Goal: Task Accomplishment & Management: Use online tool/utility

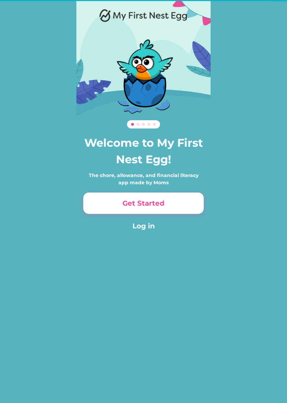
click at [185, 203] on button "Get Started" at bounding box center [143, 202] width 120 height 21
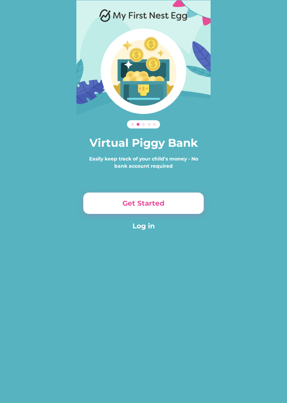
click at [185, 199] on button "Get Started" at bounding box center [143, 202] width 120 height 21
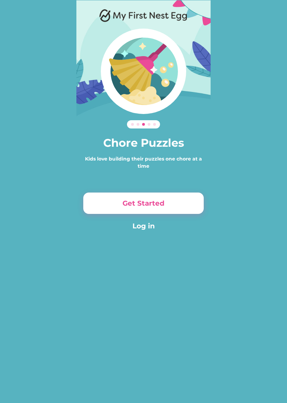
click at [188, 204] on button "Get Started" at bounding box center [143, 202] width 120 height 21
click at [186, 204] on button "Get Started" at bounding box center [143, 202] width 120 height 21
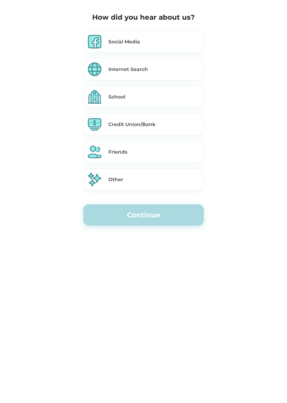
click at [187, 74] on div "Internet Search" at bounding box center [143, 69] width 120 height 22
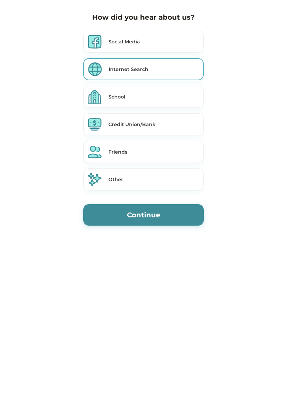
click at [184, 212] on button "Continue" at bounding box center [143, 214] width 120 height 21
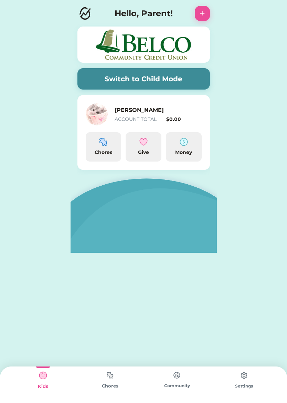
click at [187, 71] on button "Switch to Child Mode" at bounding box center [143, 78] width 132 height 21
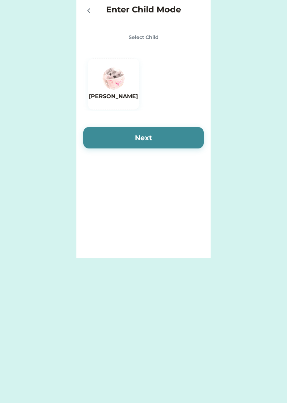
click at [118, 73] on img at bounding box center [114, 78] width 22 height 22
click at [173, 136] on button "Next" at bounding box center [143, 137] width 120 height 21
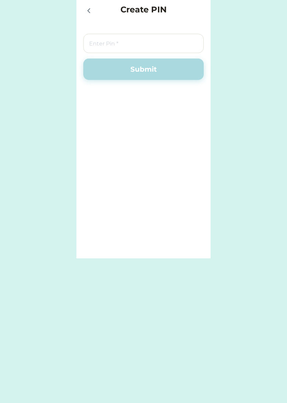
click at [169, 47] on input "input" at bounding box center [143, 43] width 120 height 19
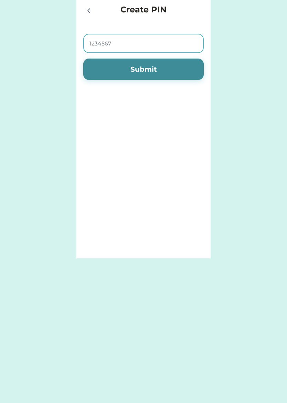
type input "12345678"
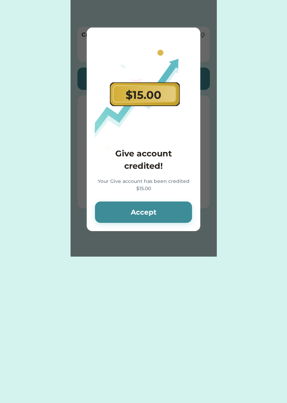
click at [175, 215] on button "Accept" at bounding box center [143, 211] width 97 height 21
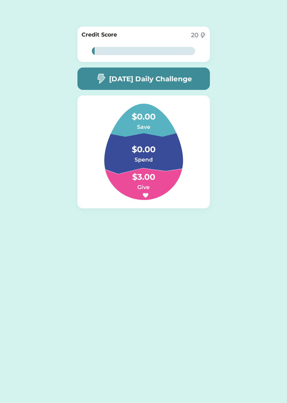
click at [155, 177] on h4 "$3.00" at bounding box center [143, 173] width 69 height 19
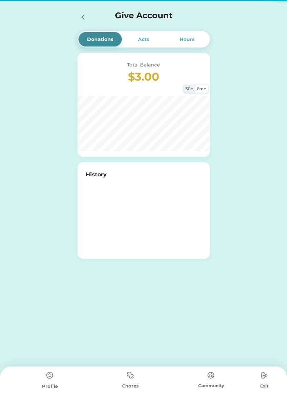
click at [151, 184] on div at bounding box center [144, 213] width 116 height 69
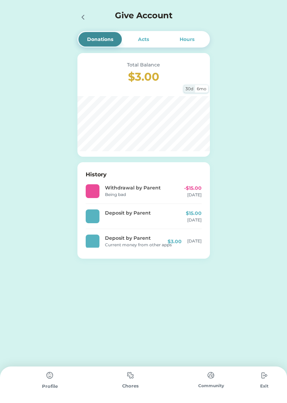
click at [145, 188] on div "Withdrawal by Parent" at bounding box center [139, 187] width 69 height 7
click at [169, 192] on div "-$15.00 Sep 11, 25" at bounding box center [184, 190] width 34 height 13
click at [110, 189] on div "Withdrawal by Parent" at bounding box center [139, 187] width 69 height 7
click at [197, 195] on div "Sep 11, 25" at bounding box center [194, 195] width 14 height 6
click at [175, 192] on div "-$15.00 Sep 11, 25" at bounding box center [184, 190] width 34 height 13
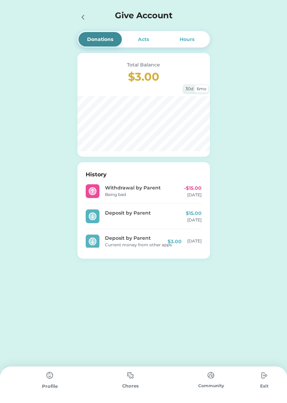
click at [107, 200] on div "Withdrawal by Parent Being bad -$15.00 Sep 11, 25" at bounding box center [144, 191] width 116 height 25
click at [95, 199] on div "Withdrawal by Parent Being bad -$15.00 Sep 11, 25" at bounding box center [144, 191] width 116 height 25
click at [147, 34] on div "Acts" at bounding box center [143, 39] width 43 height 14
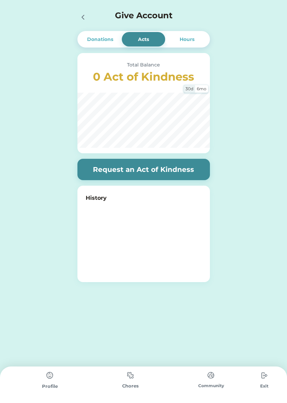
click at [200, 41] on div "Hours" at bounding box center [186, 39] width 43 height 14
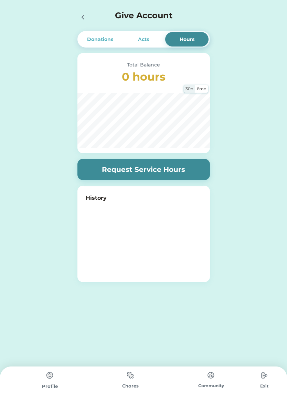
click at [157, 42] on div "Acts" at bounding box center [143, 39] width 43 height 14
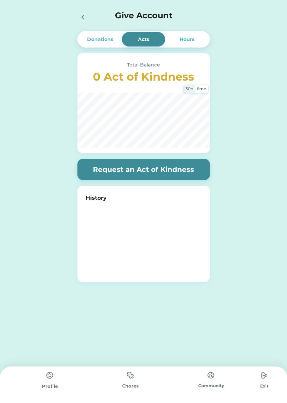
click at [106, 41] on div "Donations" at bounding box center [100, 39] width 26 height 7
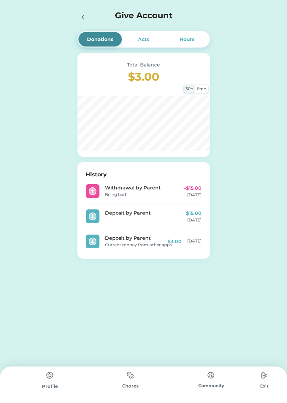
click at [182, 186] on div "-$15.00 Sep 11, 25" at bounding box center [184, 190] width 34 height 13
click at [193, 191] on div "-$15.00" at bounding box center [193, 187] width 18 height 7
click at [192, 192] on div "Sep 11, 25" at bounding box center [194, 195] width 14 height 6
click at [197, 193] on div "Sep 11, 25" at bounding box center [194, 195] width 14 height 6
click at [125, 378] on img at bounding box center [131, 374] width 14 height 13
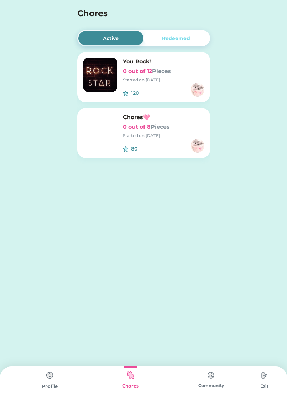
click at [51, 381] on img at bounding box center [50, 375] width 14 height 14
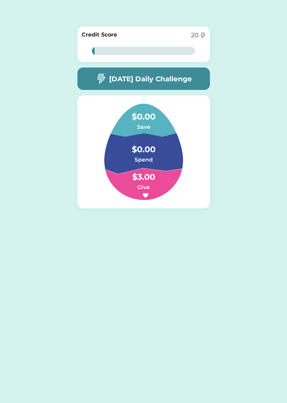
click at [104, 75] on img at bounding box center [100, 78] width 11 height 11
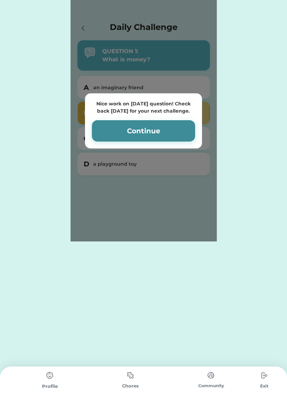
click at [91, 33] on div "Nice work on today’s question! Check back tomorrow for your next challenge. Con…" at bounding box center [144, 120] width 146 height 241
click at [132, 381] on img at bounding box center [131, 374] width 14 height 13
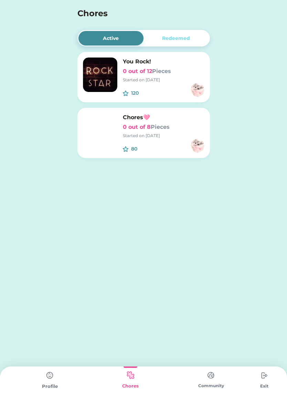
click at [43, 386] on div "Profile" at bounding box center [50, 386] width 81 height 7
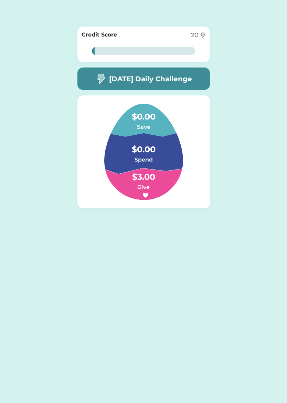
click at [47, 384] on div "Active Redeemed You Rock! 0 out of 12 Pieces Started on 9/11/25 120 $ Chores🩷 0…" at bounding box center [143, 201] width 287 height 403
click at [141, 184] on h6 "Give" at bounding box center [143, 187] width 69 height 8
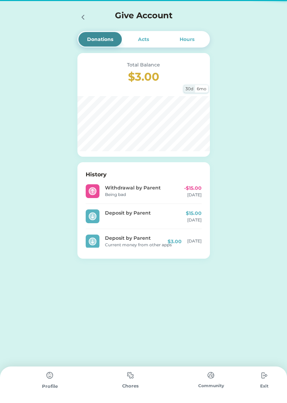
click at [94, 374] on div "Chores" at bounding box center [130, 384] width 81 height 36
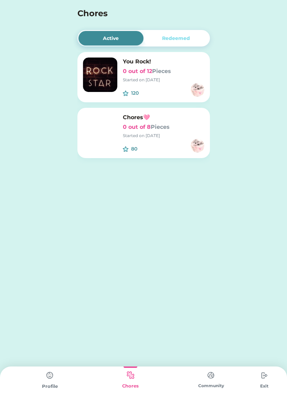
click at [118, 378] on div "Chores" at bounding box center [130, 384] width 81 height 36
click at [196, 45] on div "Redeemed" at bounding box center [175, 38] width 65 height 14
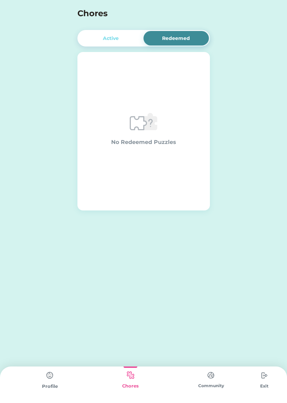
click at [115, 35] on div "Active" at bounding box center [111, 38] width 16 height 7
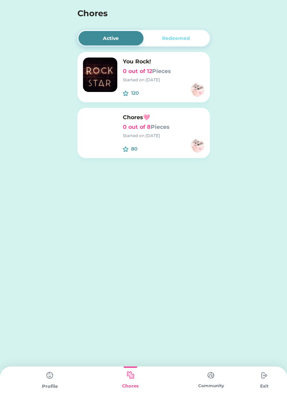
click at [168, 144] on div "80" at bounding box center [164, 146] width 82 height 14
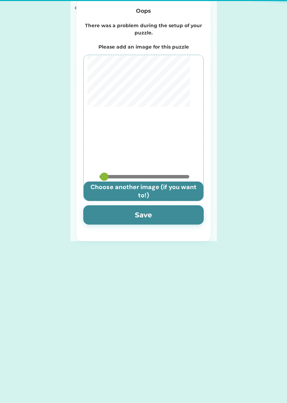
click at [101, 137] on div at bounding box center [144, 112] width 114 height 114
type input "0.825"
click at [169, 193] on input "file" at bounding box center [144, 190] width 120 height 19
type input "C:\fakepath\IMG_0073.png"
type input "0.7333"
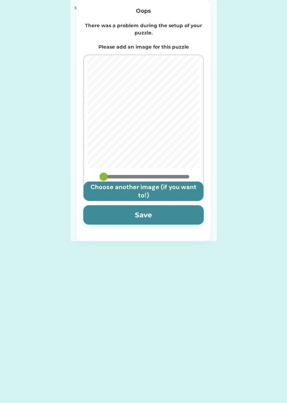
click at [170, 216] on button "Save" at bounding box center [143, 214] width 120 height 19
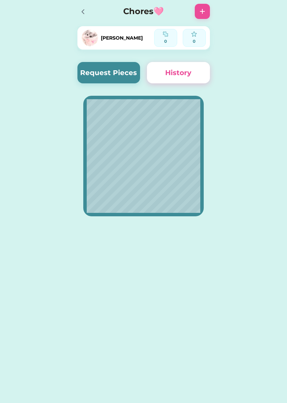
click at [94, 71] on button "Request Pieces" at bounding box center [108, 72] width 63 height 21
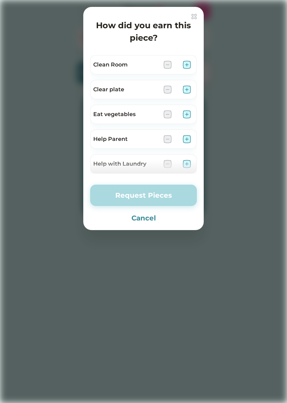
click at [192, 19] on img at bounding box center [194, 17] width 6 height 6
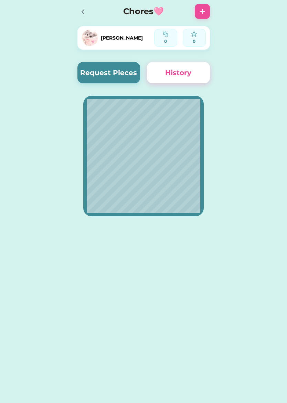
click at [86, 9] on icon at bounding box center [83, 12] width 8 height 8
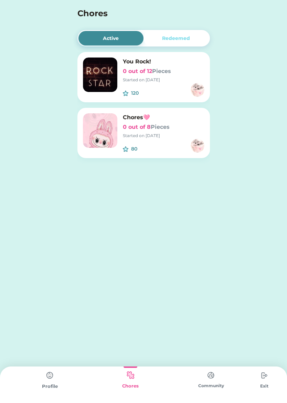
click at [183, 68] on h6 "0 out of 12 Pieces" at bounding box center [164, 71] width 82 height 8
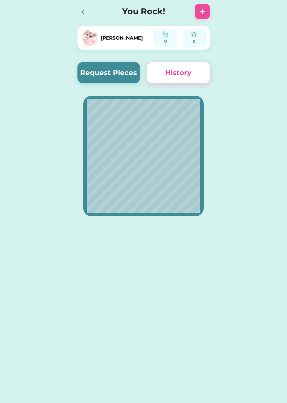
click at [190, 74] on button "History" at bounding box center [178, 72] width 63 height 21
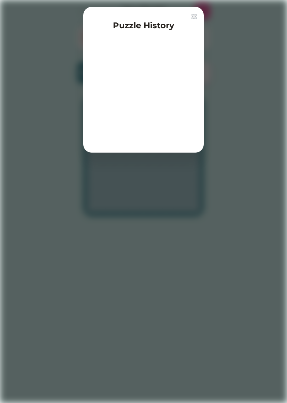
click at [192, 18] on img at bounding box center [194, 17] width 6 height 6
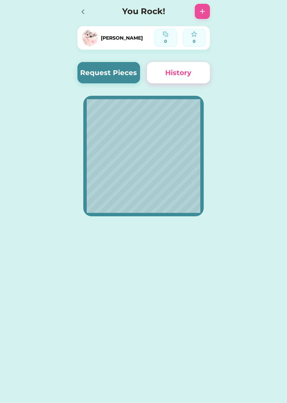
click at [204, 9] on img at bounding box center [202, 11] width 8 height 8
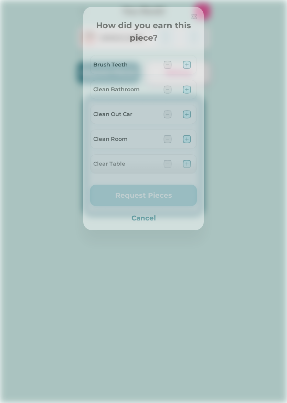
click at [201, 15] on div "How did you earn this piece? Brush Teeth Clean Bathroom Clean Out Car Clean Roo…" at bounding box center [143, 118] width 120 height 223
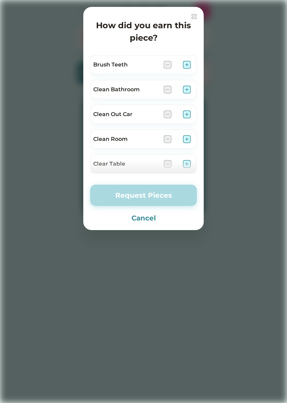
click at [196, 18] on img at bounding box center [194, 17] width 6 height 6
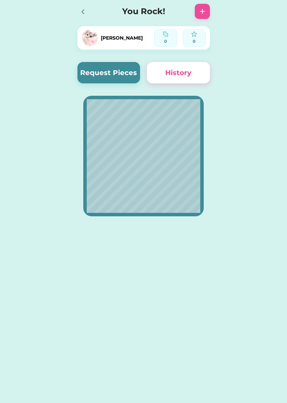
click at [82, 10] on icon at bounding box center [83, 12] width 8 height 8
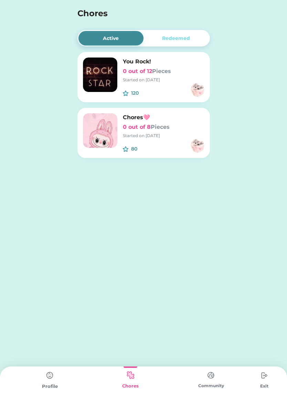
click at [197, 373] on div "Community" at bounding box center [211, 384] width 81 height 36
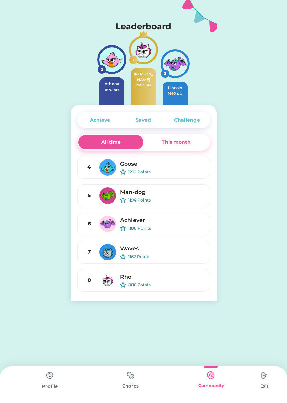
click at [270, 381] on img at bounding box center [264, 375] width 14 height 14
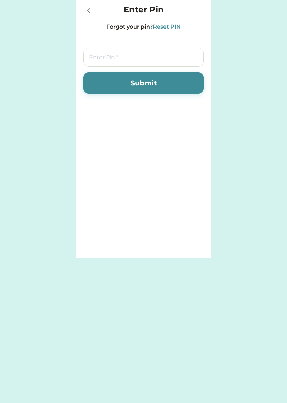
click at [84, 6] on div at bounding box center [88, 10] width 10 height 10
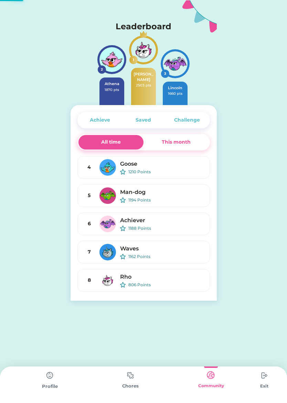
click at [134, 381] on img at bounding box center [131, 374] width 14 height 13
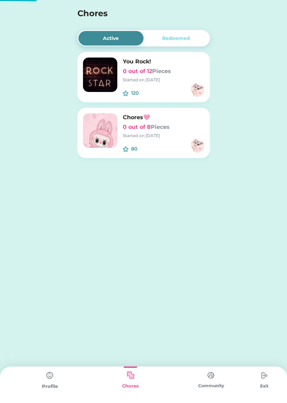
click at [54, 381] on img at bounding box center [50, 375] width 14 height 14
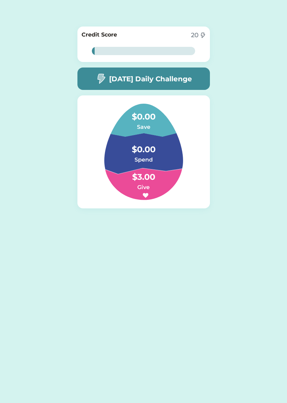
click at [175, 74] on h5 "Today’s Daily Challenge" at bounding box center [150, 79] width 83 height 10
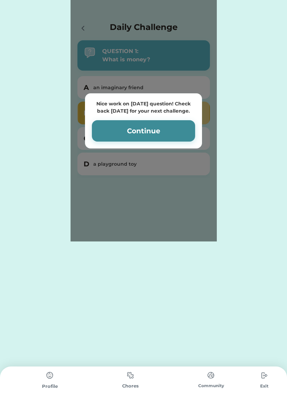
click at [179, 136] on button "Continue" at bounding box center [143, 130] width 103 height 21
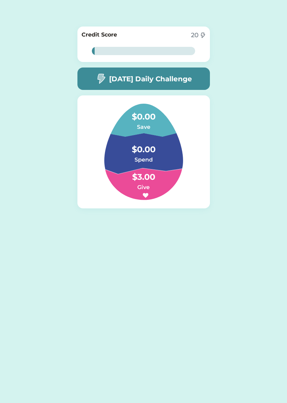
click at [181, 136] on img at bounding box center [144, 152] width 112 height 96
click at [180, 87] on div "Today’s Daily Challenge" at bounding box center [143, 78] width 132 height 22
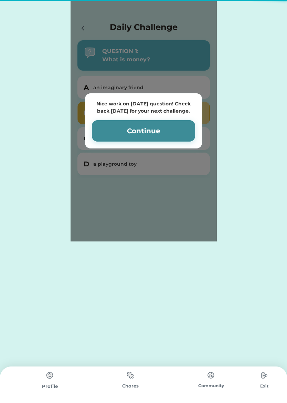
click at [194, 79] on div "Nice work on today’s question! Check back tomorrow for your next challenge. Con…" at bounding box center [144, 120] width 146 height 241
click at [136, 386] on div "Chores" at bounding box center [130, 385] width 81 height 7
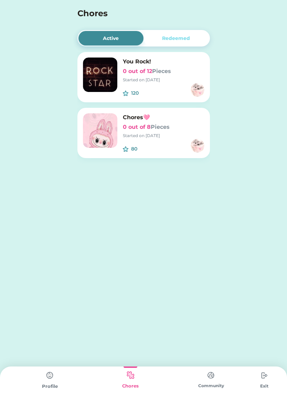
click at [195, 147] on img at bounding box center [198, 146] width 14 height 14
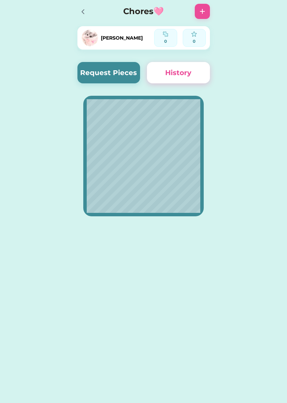
click at [124, 70] on button "Request Pieces" at bounding box center [108, 72] width 63 height 21
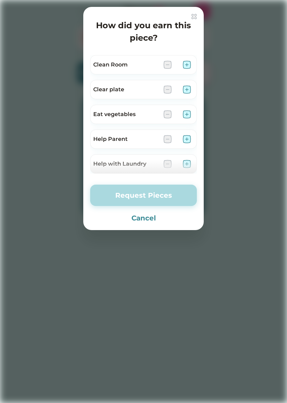
click at [198, 15] on div "How did you earn this piece? Clean Room Clear plate Eat vegetables Help Parent …" at bounding box center [143, 118] width 120 height 223
click at [195, 18] on img at bounding box center [194, 17] width 6 height 6
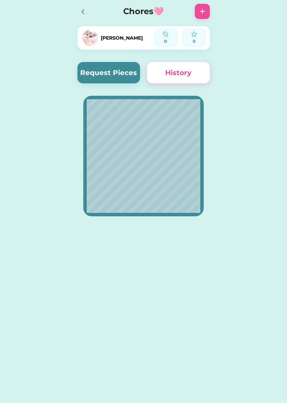
click at [88, 8] on div at bounding box center [84, 11] width 15 height 15
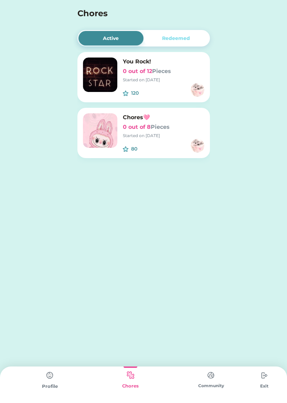
click at [99, 78] on img at bounding box center [100, 74] width 34 height 34
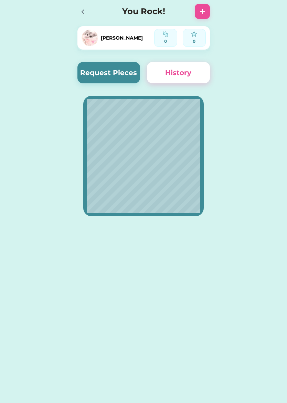
click at [189, 71] on button "History" at bounding box center [178, 72] width 63 height 21
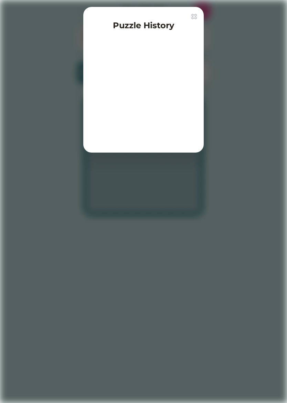
click at [195, 17] on img at bounding box center [194, 17] width 6 height 6
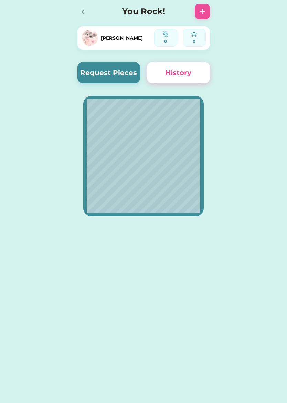
click at [124, 72] on button "Request Pieces" at bounding box center [108, 72] width 63 height 21
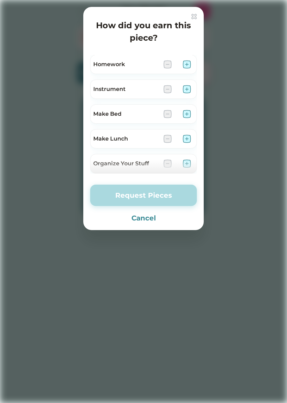
click at [191, 19] on img at bounding box center [194, 17] width 6 height 6
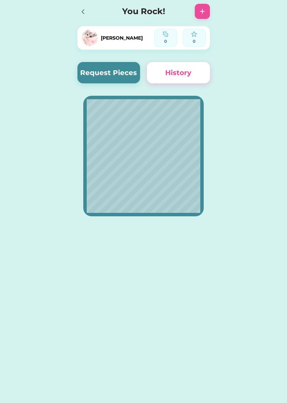
click at [89, 12] on div at bounding box center [84, 11] width 15 height 15
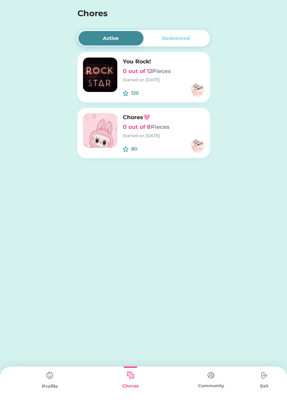
click at [101, 126] on img at bounding box center [100, 130] width 34 height 34
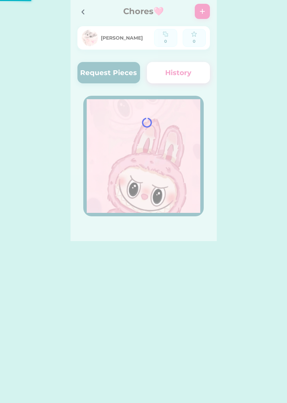
click at [115, 71] on div at bounding box center [144, 120] width 146 height 241
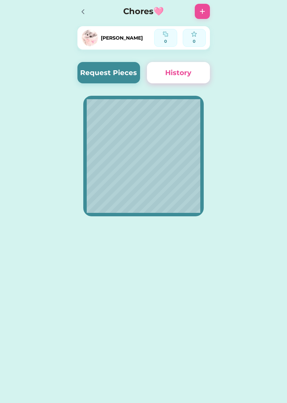
click at [116, 70] on button "Request Pieces" at bounding box center [108, 72] width 63 height 21
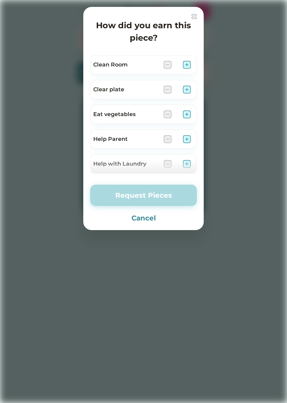
scroll to position [-1, 0]
click at [196, 13] on div "How did you earn this piece? Clean Room Clear plate Eat vegetables Help Parent …" at bounding box center [143, 118] width 120 height 223
click at [193, 16] on img at bounding box center [194, 17] width 6 height 6
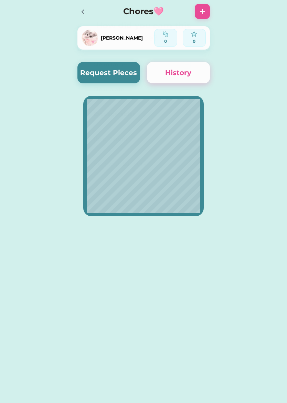
click at [194, 15] on div "Chores🩷" at bounding box center [144, 11] width 146 height 22
click at [91, 5] on div at bounding box center [84, 11] width 15 height 15
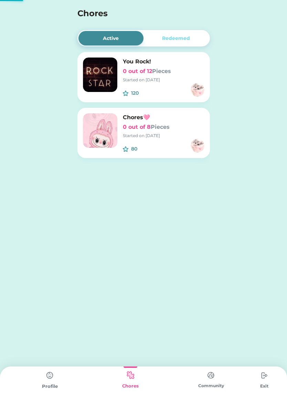
click at [81, 13] on h4 "Chores" at bounding box center [134, 13] width 114 height 12
click at [211, 381] on img at bounding box center [211, 374] width 14 height 13
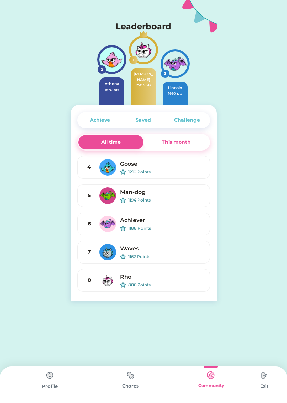
click at [148, 51] on img at bounding box center [143, 50] width 25 height 25
click at [47, 385] on div "Profile" at bounding box center [50, 386] width 81 height 7
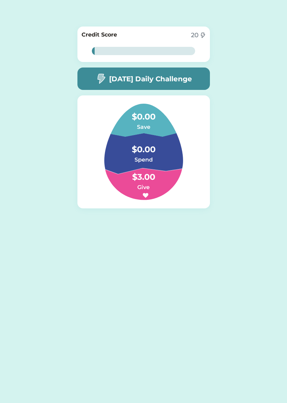
click at [96, 83] on img at bounding box center [100, 78] width 11 height 11
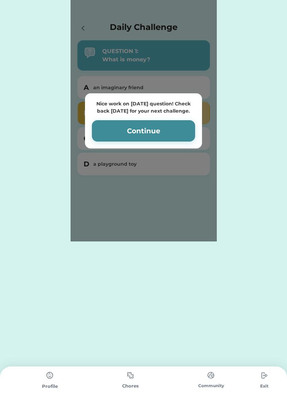
click at [127, 381] on img at bounding box center [131, 374] width 14 height 13
